Goal: Check status: Check status

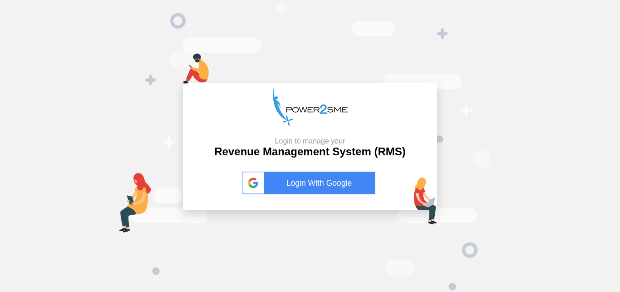
click at [279, 176] on link "Login With Google" at bounding box center [310, 182] width 136 height 23
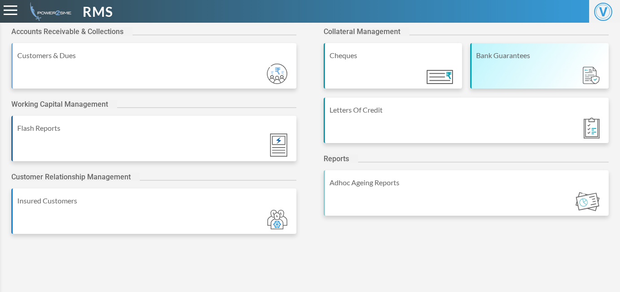
click at [505, 50] on div "Bank Guarantees" at bounding box center [540, 55] width 128 height 11
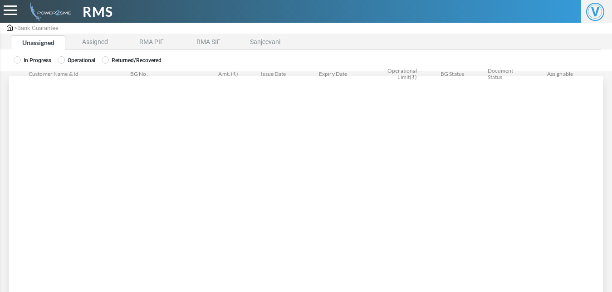
click at [81, 58] on label "Operational" at bounding box center [77, 60] width 38 height 8
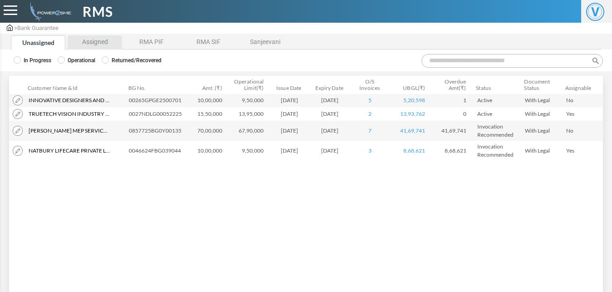
click at [88, 45] on li "Assigned" at bounding box center [95, 42] width 54 height 14
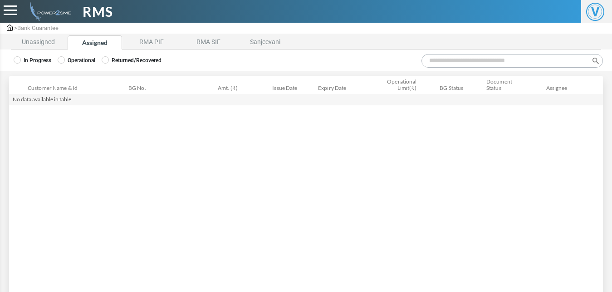
click at [80, 57] on label "Operational" at bounding box center [77, 60] width 38 height 8
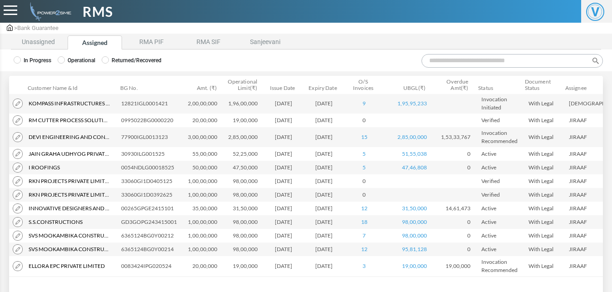
click at [446, 62] on input "Search:" at bounding box center [511, 61] width 181 height 14
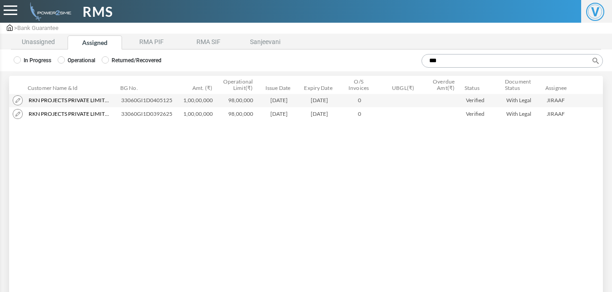
type input "***"
